Goal: Information Seeking & Learning: Learn about a topic

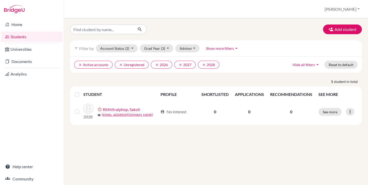
click at [343, 60] on div "clear Active accounts clear Unregistered clear 2026 clear 2027 clear 2028 Hide …" at bounding box center [216, 65] width 292 height 16
click at [342, 66] on button "Reset to default" at bounding box center [342, 65] width 34 height 8
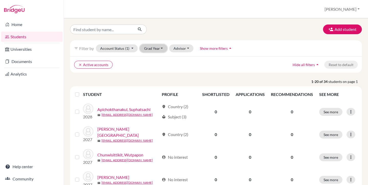
click at [154, 51] on button "Grad Year" at bounding box center [154, 49] width 28 height 8
click at [350, 6] on button "[PERSON_NAME]" at bounding box center [343, 9] width 40 height 10
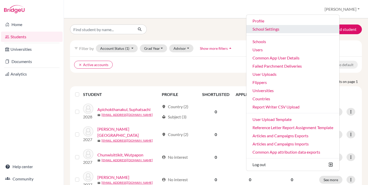
click at [294, 29] on link "School Settings" at bounding box center [293, 29] width 93 height 8
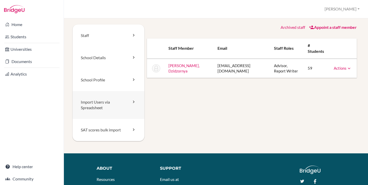
click at [112, 101] on link "Import Users via Spreadsheet" at bounding box center [109, 105] width 72 height 28
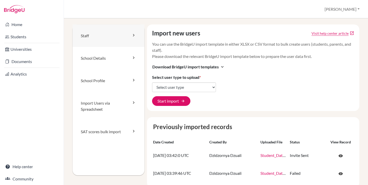
click at [103, 38] on link "Staff" at bounding box center [109, 36] width 72 height 23
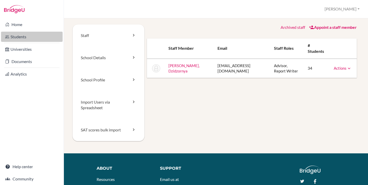
click at [24, 39] on link "Students" at bounding box center [32, 37] width 62 height 10
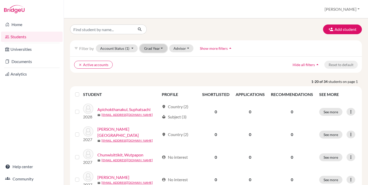
click at [151, 47] on button "Grad Year" at bounding box center [154, 49] width 28 height 8
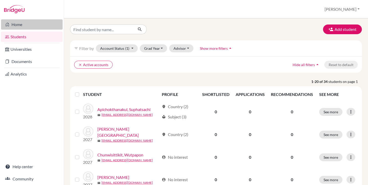
click at [22, 27] on link "Home" at bounding box center [32, 24] width 62 height 10
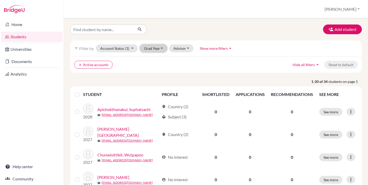
click at [146, 50] on button "Grad Year" at bounding box center [154, 49] width 28 height 8
click at [150, 64] on button "2027" at bounding box center [155, 67] width 30 height 8
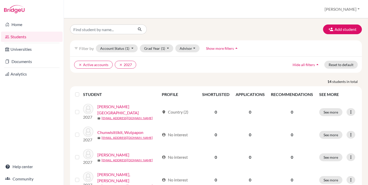
click at [81, 92] on label at bounding box center [81, 92] width 0 height 0
click at [0, 0] on input "checkbox" at bounding box center [0, 0] width 0 height 0
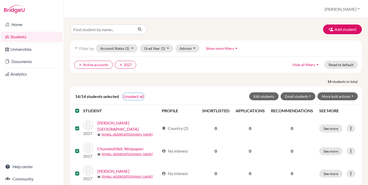
click at [136, 94] on button "Unselect all" at bounding box center [133, 96] width 21 height 7
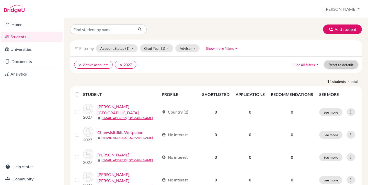
click at [347, 65] on button "Reset to default" at bounding box center [342, 65] width 34 height 8
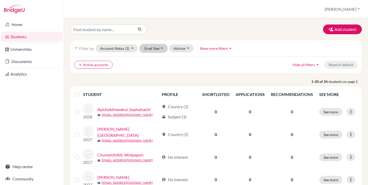
click at [163, 48] on button "Grad Year" at bounding box center [154, 49] width 28 height 8
click at [156, 64] on button "2027" at bounding box center [155, 67] width 30 height 8
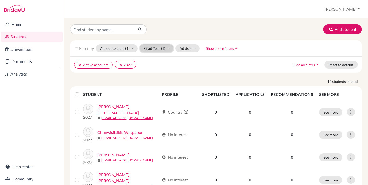
click at [158, 46] on button "Grad Year (1)" at bounding box center [157, 49] width 34 height 8
click at [158, 57] on div "2028" at bounding box center [155, 59] width 18 height 6
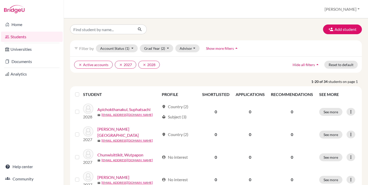
click at [81, 92] on label at bounding box center [81, 92] width 0 height 0
click at [0, 0] on input "checkbox" at bounding box center [0, 0] width 0 height 0
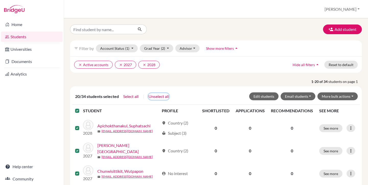
click at [160, 98] on button "Unselect all" at bounding box center [158, 96] width 21 height 7
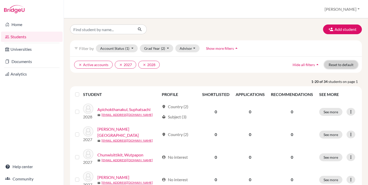
click at [343, 66] on button "Reset to default" at bounding box center [342, 65] width 34 height 8
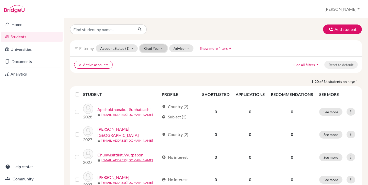
click at [152, 48] on button "Grad Year" at bounding box center [154, 49] width 28 height 8
click at [169, 32] on div "Add student" at bounding box center [216, 30] width 300 height 10
